Goal: Transaction & Acquisition: Obtain resource

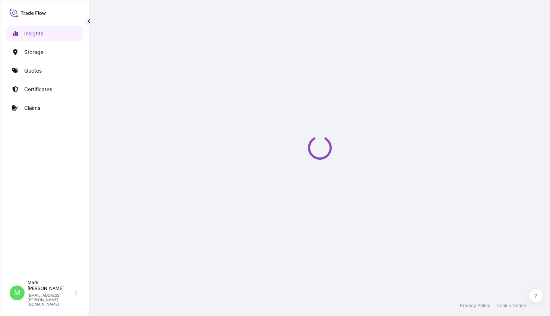
select select "2025"
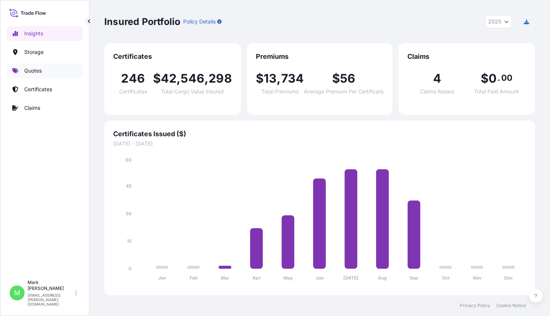
click at [28, 69] on p "Quotes" at bounding box center [32, 70] width 17 height 7
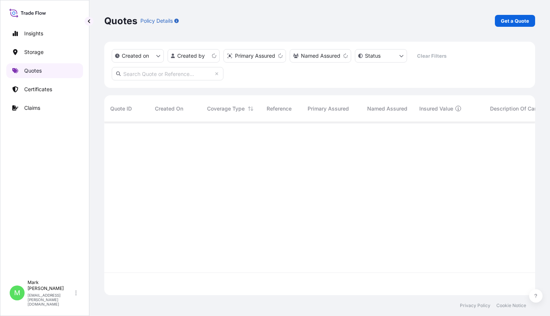
scroll to position [172, 425]
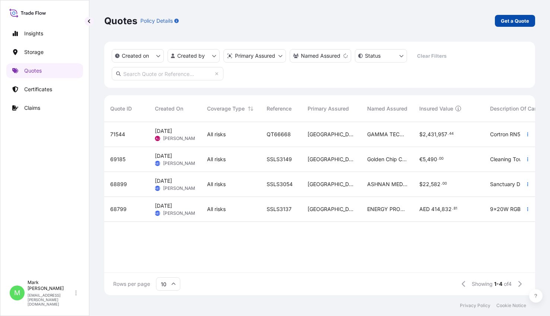
click at [516, 19] on p "Get a Quote" at bounding box center [514, 20] width 28 height 7
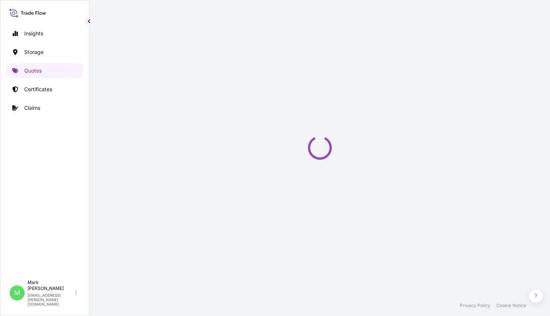
select select "Water"
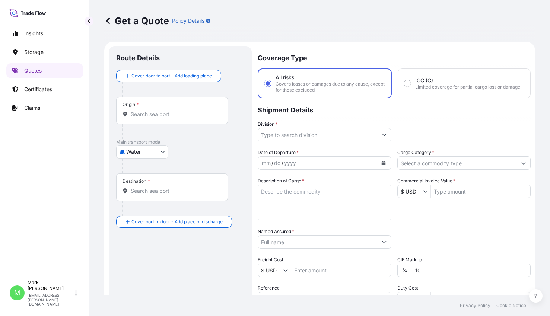
scroll to position [12, 0]
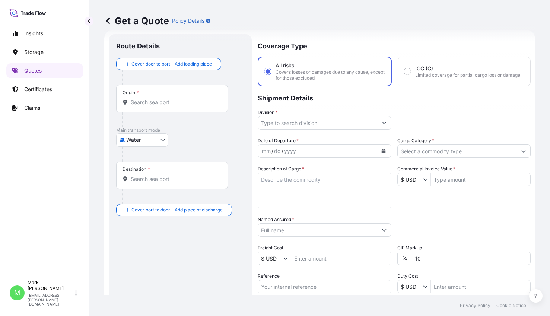
click at [179, 109] on div "Origin *" at bounding box center [172, 99] width 112 height 28
click at [179, 106] on input "Origin *" at bounding box center [175, 102] width 88 height 7
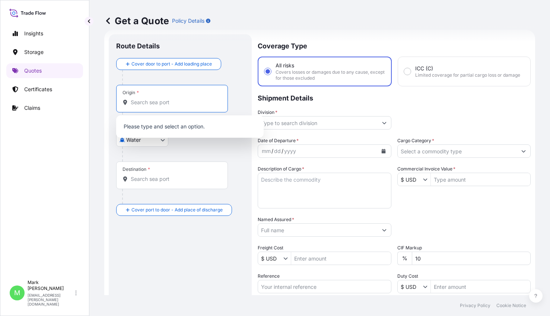
click at [179, 101] on input "Origin *" at bounding box center [175, 102] width 88 height 7
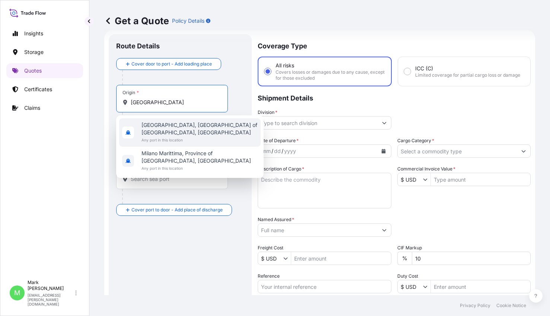
click at [174, 119] on div "[GEOGRAPHIC_DATA], [GEOGRAPHIC_DATA] of [GEOGRAPHIC_DATA], [GEOGRAPHIC_DATA] An…" at bounding box center [189, 132] width 141 height 28
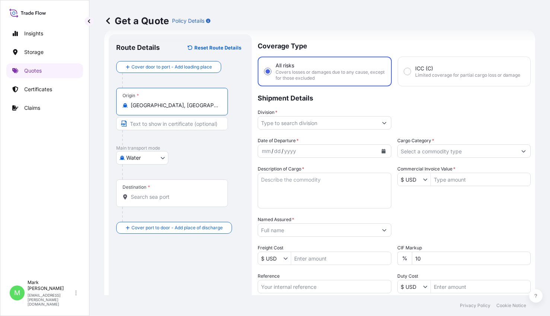
type input "[GEOGRAPHIC_DATA], [GEOGRAPHIC_DATA] of [GEOGRAPHIC_DATA], [GEOGRAPHIC_DATA]"
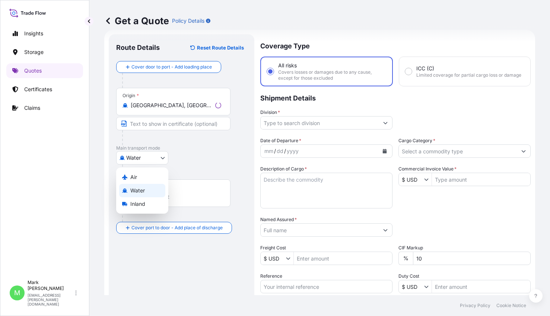
click at [138, 157] on body "2 options available. Insights Storage Quotes Certificates Claims M [PERSON_NAME…" at bounding box center [275, 158] width 550 height 316
click at [137, 179] on div "Air" at bounding box center [142, 176] width 46 height 13
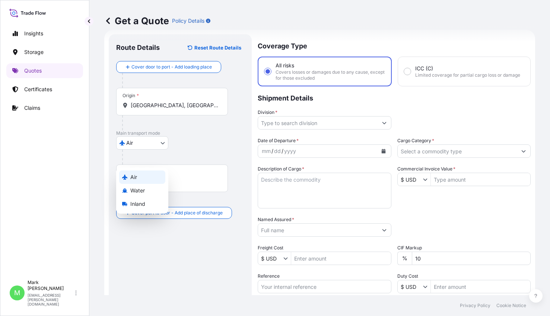
select select "Air"
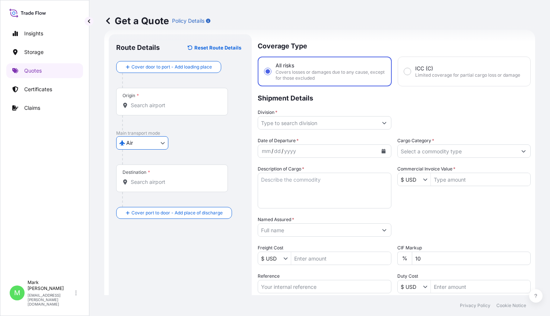
click at [159, 107] on input "Origin *" at bounding box center [175, 105] width 88 height 7
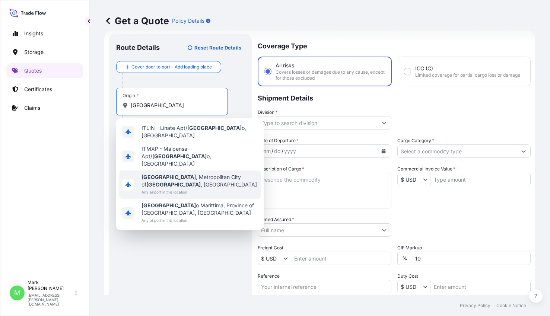
click at [158, 173] on span "[GEOGRAPHIC_DATA] , [GEOGRAPHIC_DATA] of [GEOGRAPHIC_DATA] , [GEOGRAPHIC_DATA]" at bounding box center [199, 180] width 116 height 15
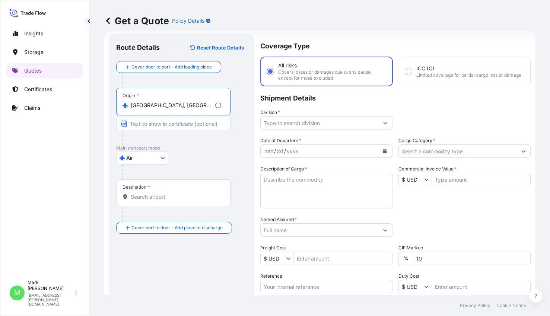
type input "[GEOGRAPHIC_DATA], [GEOGRAPHIC_DATA] of [GEOGRAPHIC_DATA], [GEOGRAPHIC_DATA]"
click at [147, 198] on input "Destination *" at bounding box center [176, 196] width 90 height 7
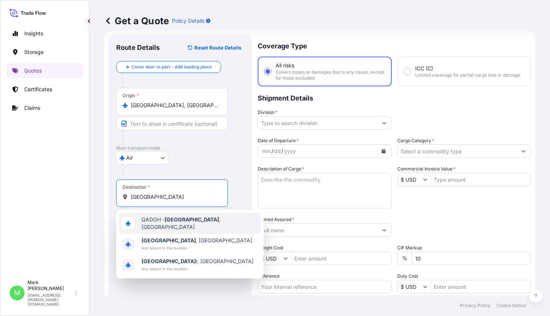
click at [153, 218] on div "QADOH - [GEOGRAPHIC_DATA] , [GEOGRAPHIC_DATA]" at bounding box center [189, 223] width 141 height 21
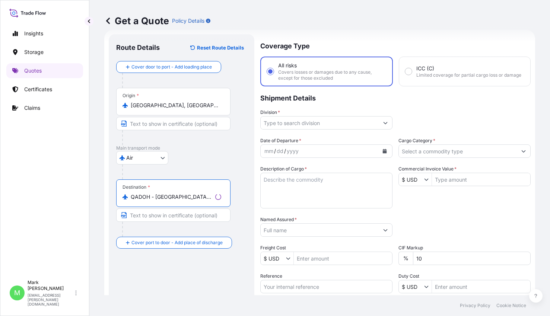
type input "QADOH - [GEOGRAPHIC_DATA], [GEOGRAPHIC_DATA]"
click at [238, 153] on div "Air Air Water Inland" at bounding box center [181, 157] width 131 height 13
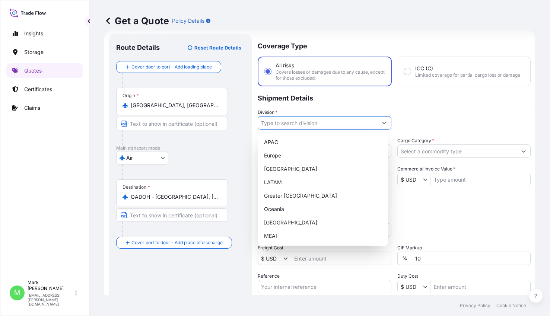
click at [317, 126] on input "Division *" at bounding box center [317, 122] width 119 height 13
click at [289, 233] on div "MEAI" at bounding box center [323, 235] width 124 height 13
type input "MEAI"
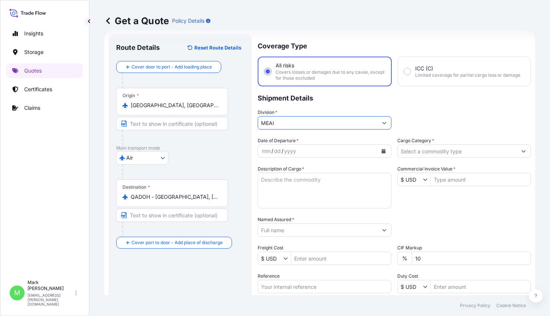
click at [299, 152] on div "mm / dd / yyyy" at bounding box center [317, 150] width 119 height 13
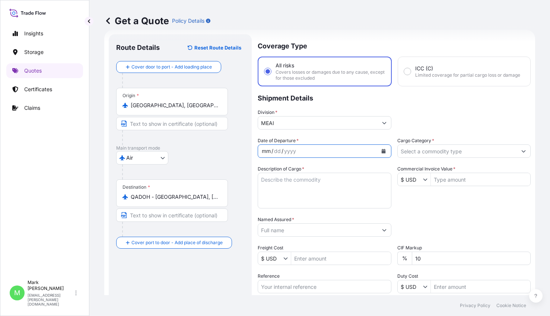
click at [381, 149] on icon "Calendar" at bounding box center [383, 151] width 4 height 4
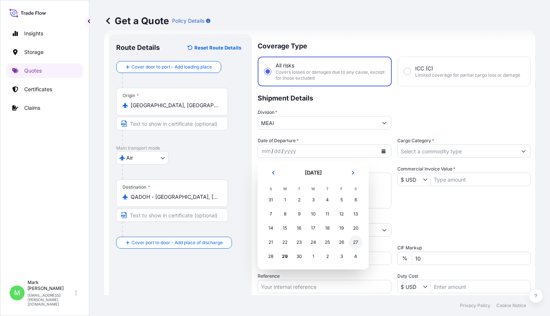
click at [353, 242] on div "27" at bounding box center [355, 242] width 13 height 13
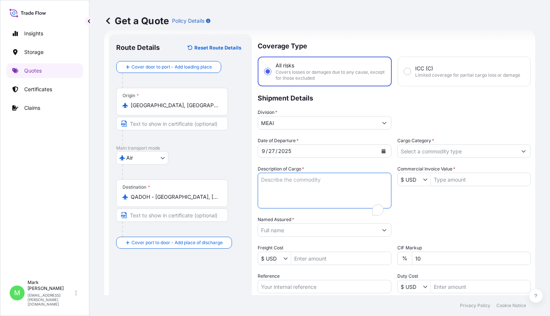
click at [294, 189] on textarea "Description of Cargo *" at bounding box center [324, 191] width 134 height 36
type textarea "i"
type textarea "INTERRUPTION DEVICES"
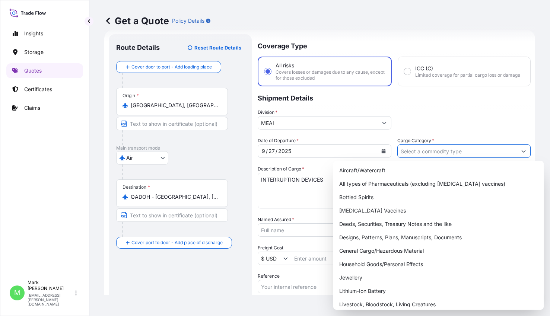
click at [413, 151] on input "Cargo Category *" at bounding box center [456, 150] width 119 height 13
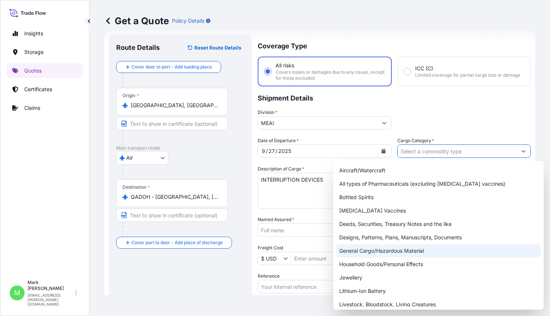
click at [382, 252] on div "General Cargo/Hazardous Material" at bounding box center [438, 250] width 204 height 13
type input "General Cargo/Hazardous Material"
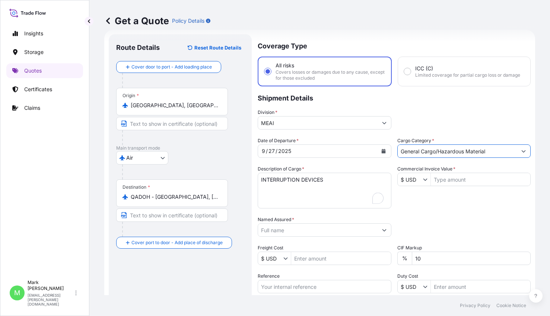
click at [410, 120] on div "Division * MEAI" at bounding box center [393, 119] width 273 height 21
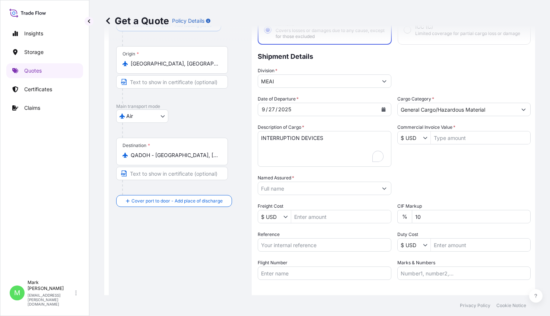
scroll to position [86, 0]
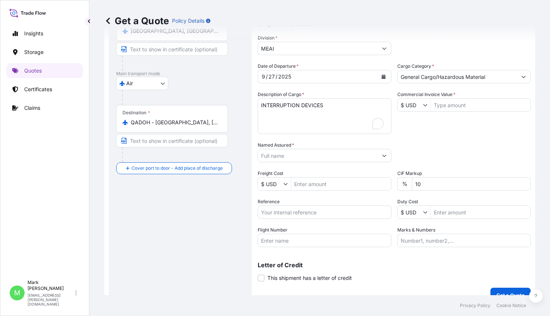
click at [442, 105] on input "Commercial Invoice Value *" at bounding box center [480, 104] width 100 height 13
type input "14,100"
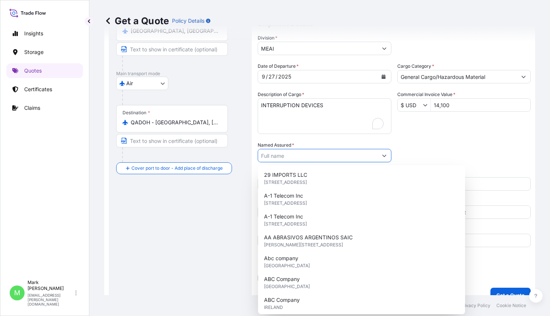
click at [328, 155] on input "Named Assured *" at bounding box center [317, 155] width 119 height 13
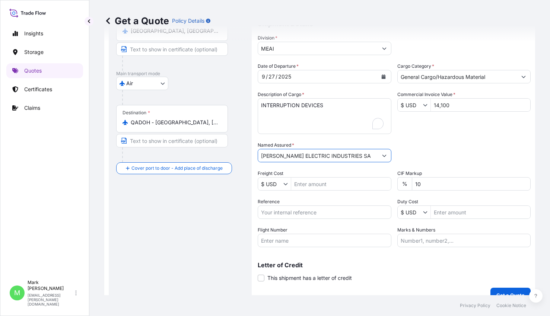
type input "[PERSON_NAME] ELECTRIC INDUSTRIES SA"
click at [331, 184] on input "Freight Cost" at bounding box center [341, 183] width 100 height 13
type input "2,550"
click at [329, 212] on input "Reference" at bounding box center [324, 211] width 134 height 13
type input "S.O. 626014"
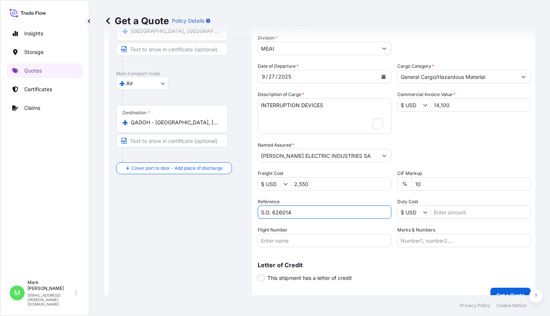
click at [315, 243] on input "Flight Number" at bounding box center [324, 240] width 134 height 13
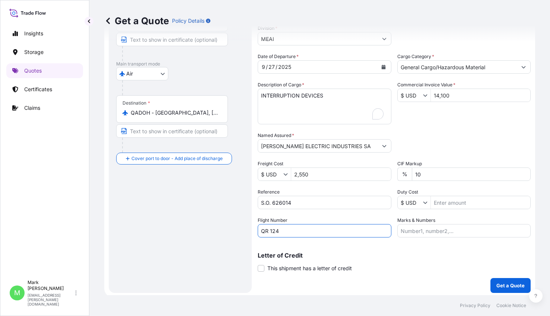
scroll to position [98, 0]
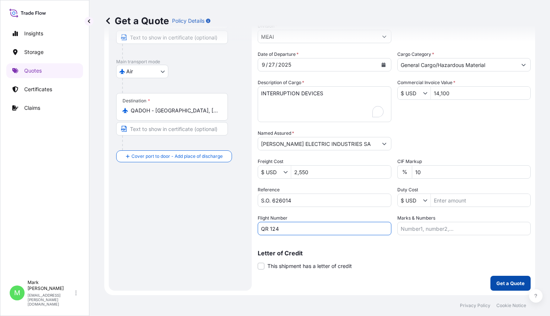
type input "QR 124"
click at [496, 283] on p "Get a Quote" at bounding box center [510, 282] width 28 height 7
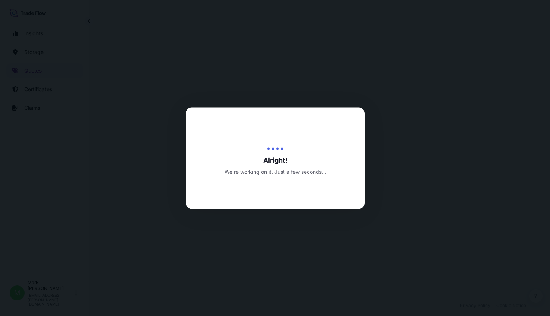
select select "Air"
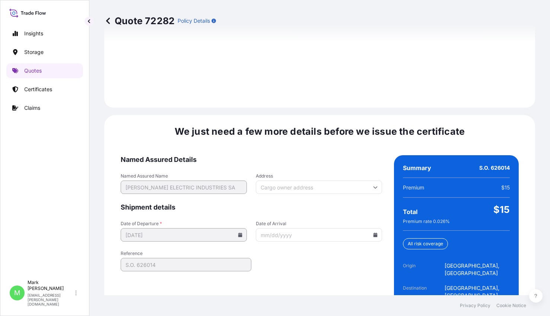
scroll to position [1106, 0]
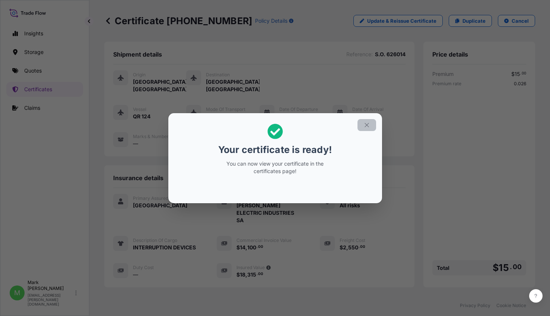
click at [364, 125] on icon "button" at bounding box center [366, 125] width 7 height 7
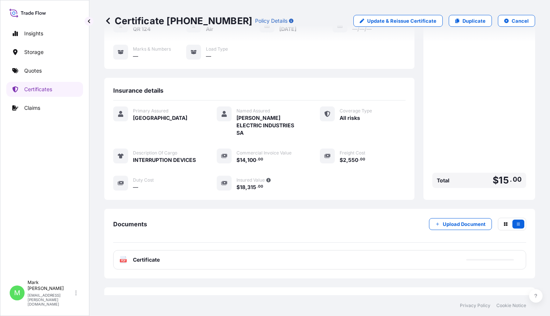
scroll to position [102, 0]
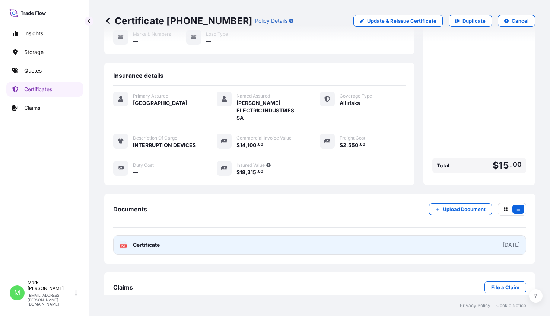
click at [502, 241] on div "[DATE]" at bounding box center [510, 244] width 17 height 7
